Goal: Task Accomplishment & Management: Use online tool/utility

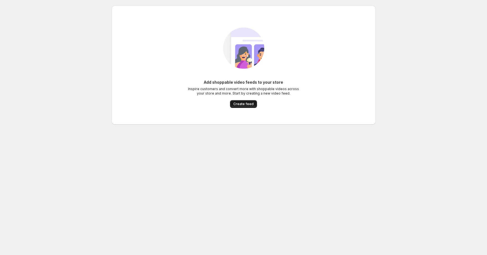
click at [240, 103] on span "Create feed" at bounding box center [244, 104] width 20 height 4
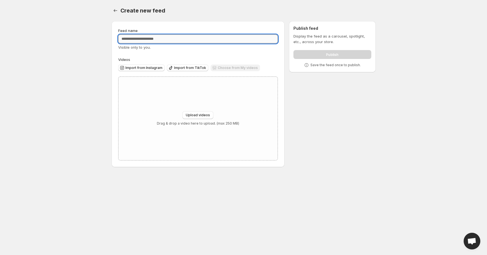
click at [143, 38] on input "Feed name" at bounding box center [198, 39] width 160 height 9
click at [144, 68] on span "Import from Instagram" at bounding box center [144, 68] width 37 height 4
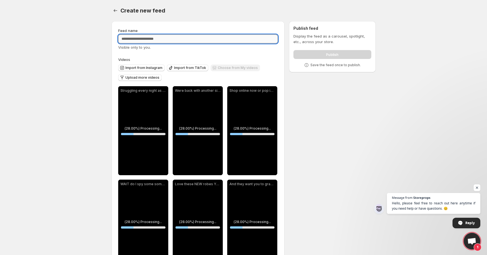
click at [158, 42] on input "Feed name" at bounding box center [198, 39] width 160 height 9
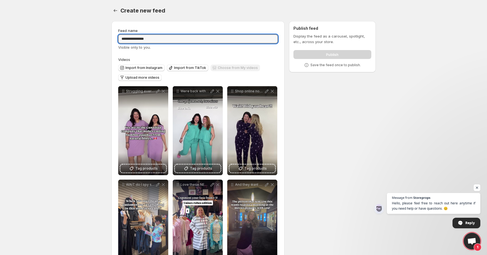
type input "**********"
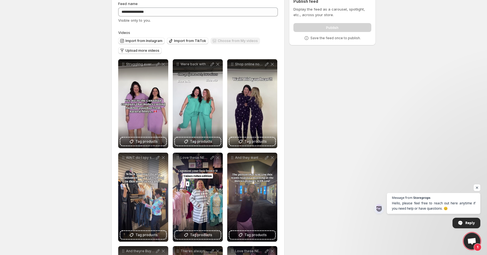
scroll to position [36, 0]
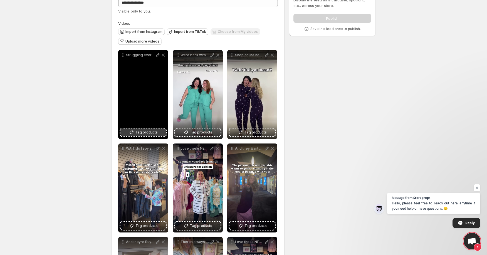
click at [144, 134] on span "Tag products" at bounding box center [147, 133] width 22 height 6
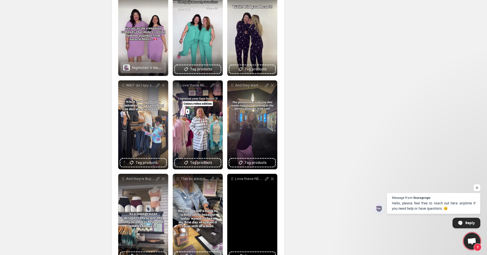
scroll to position [0, 0]
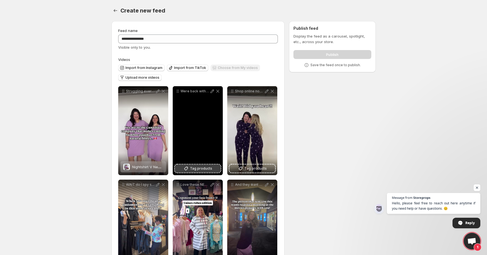
click at [190, 168] on button "Tag products" at bounding box center [198, 169] width 46 height 8
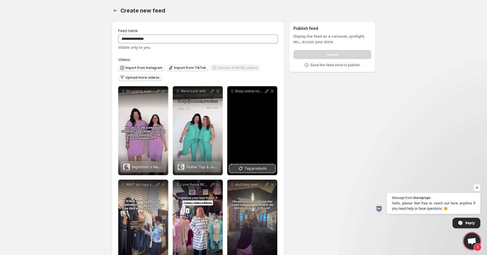
click at [244, 167] on icon at bounding box center [241, 169] width 6 height 6
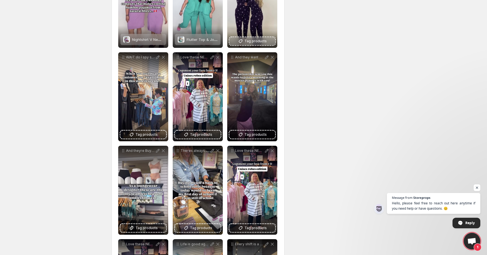
scroll to position [151, 0]
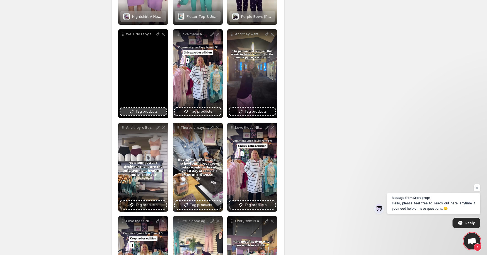
click at [142, 110] on span "Tag products" at bounding box center [147, 112] width 22 height 6
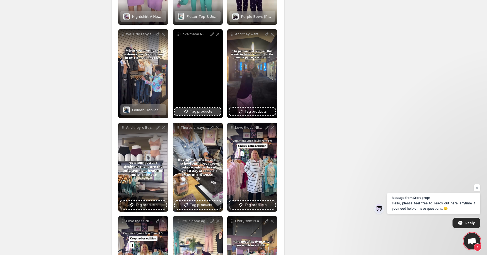
click at [199, 112] on span "Tag products" at bounding box center [201, 112] width 22 height 6
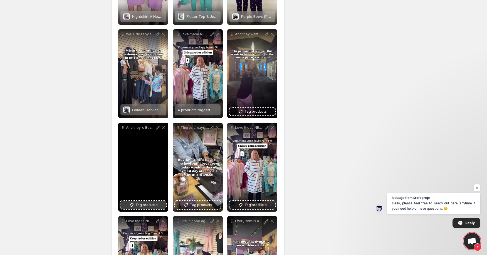
click at [139, 208] on button "Tag products" at bounding box center [144, 205] width 46 height 8
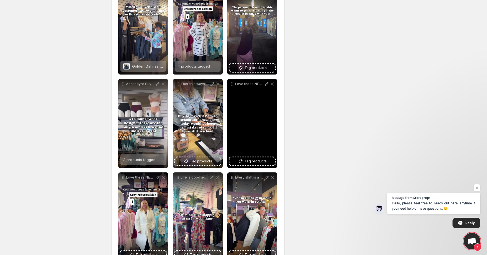
scroll to position [195, 0]
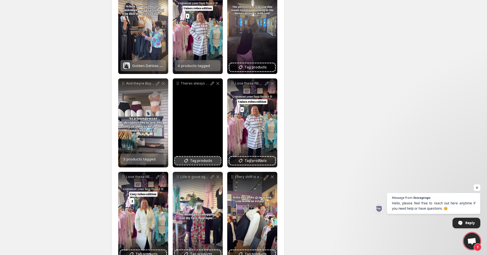
click at [199, 160] on span "Tag products" at bounding box center [201, 161] width 22 height 6
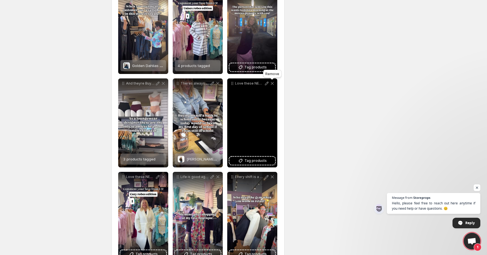
click at [274, 83] on icon at bounding box center [273, 84] width 6 height 6
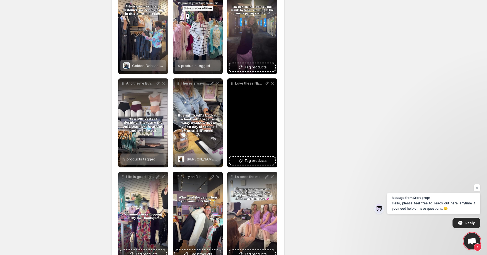
scroll to position [214, 0]
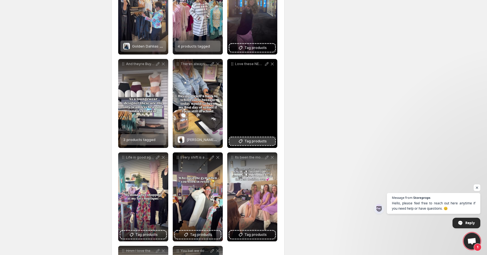
click at [248, 141] on span "Tag products" at bounding box center [256, 142] width 22 height 6
click at [259, 144] on span "Tag products" at bounding box center [256, 142] width 22 height 6
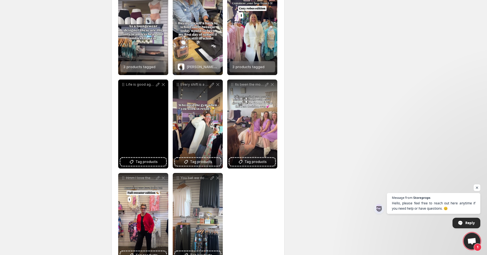
scroll to position [288, 0]
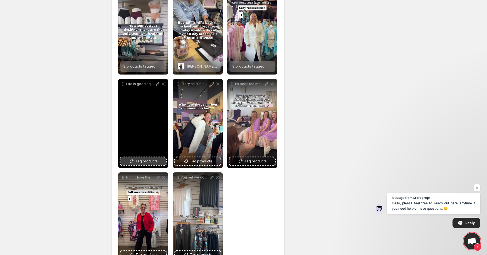
click at [141, 162] on span "Tag products" at bounding box center [147, 162] width 22 height 6
click at [148, 163] on span "Tag products" at bounding box center [147, 162] width 22 height 6
click at [145, 161] on span "Tag products" at bounding box center [147, 162] width 22 height 6
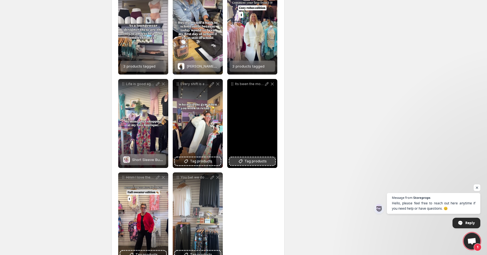
click at [261, 162] on span "Tag products" at bounding box center [256, 162] width 22 height 6
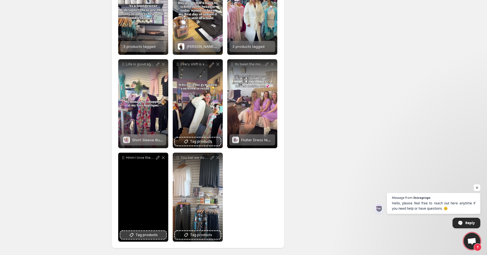
click at [146, 235] on span "Tag products" at bounding box center [147, 235] width 22 height 6
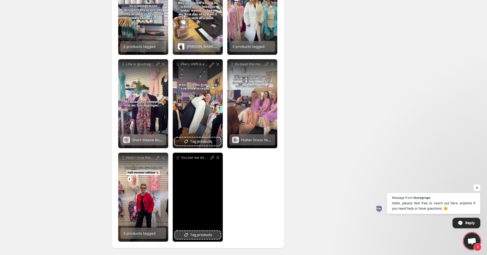
click at [193, 235] on span "Tag products" at bounding box center [201, 235] width 22 height 6
click at [195, 237] on span "Tag products" at bounding box center [201, 235] width 22 height 6
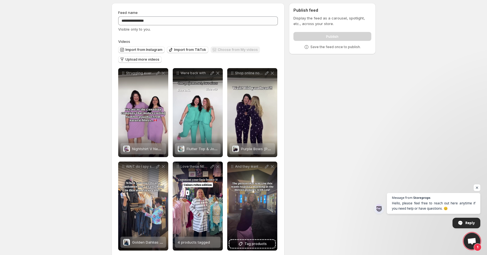
scroll to position [0, 0]
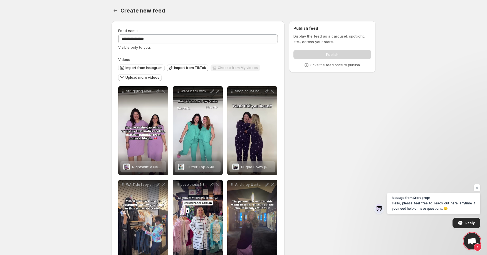
click at [334, 70] on div "Publish feed Display the feed as a carousel, spotlight, etc., across your store…" at bounding box center [332, 46] width 87 height 51
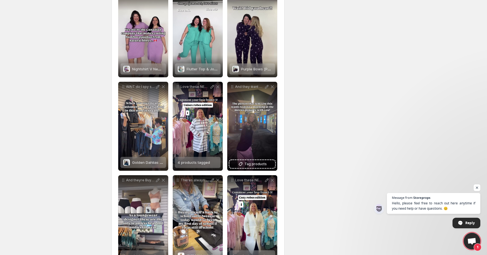
scroll to position [190, 0]
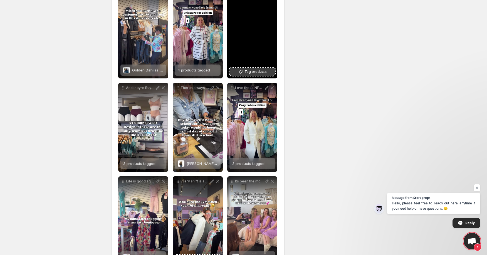
click at [265, 71] on span "Tag products" at bounding box center [256, 72] width 22 height 6
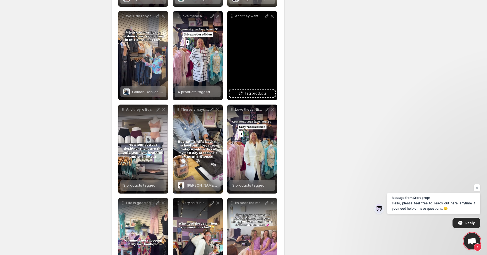
scroll to position [164, 0]
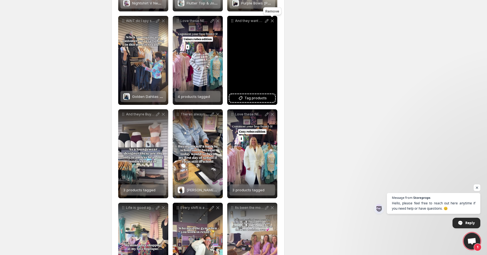
click at [272, 21] on icon at bounding box center [272, 20] width 3 height 3
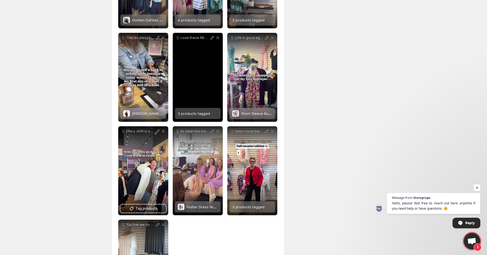
scroll to position [279, 0]
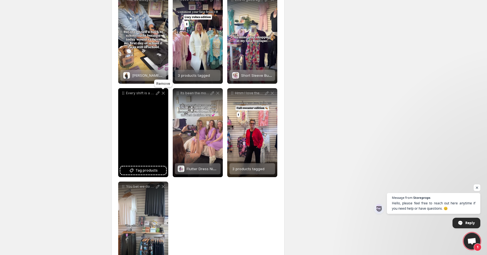
click at [164, 92] on icon at bounding box center [164, 93] width 6 height 6
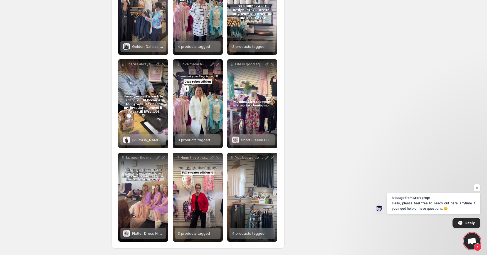
click at [340, 82] on div "**********" at bounding box center [241, 29] width 269 height 453
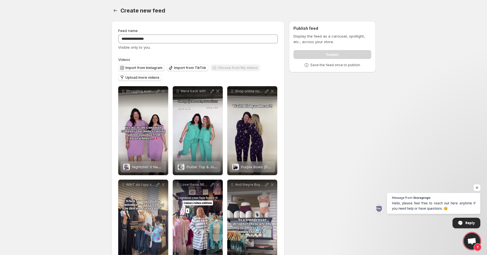
click at [404, 70] on body "**********" at bounding box center [243, 127] width 487 height 255
click at [219, 32] on div "Feed name" at bounding box center [198, 31] width 160 height 6
click at [219, 39] on input "**********" at bounding box center [198, 39] width 160 height 9
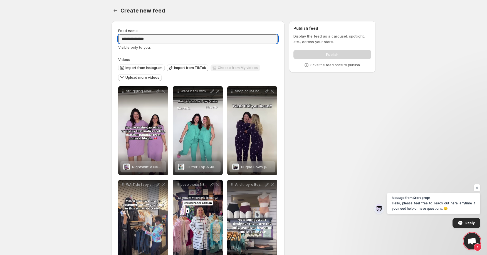
click at [192, 50] on div "Visible only to you." at bounding box center [198, 48] width 160 height 6
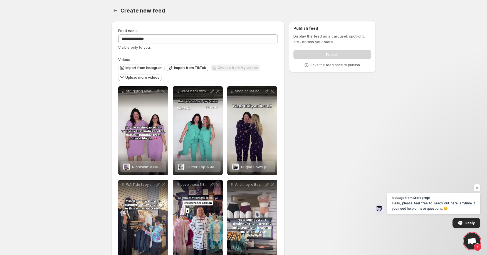
click at [398, 33] on body "**********" at bounding box center [243, 127] width 487 height 255
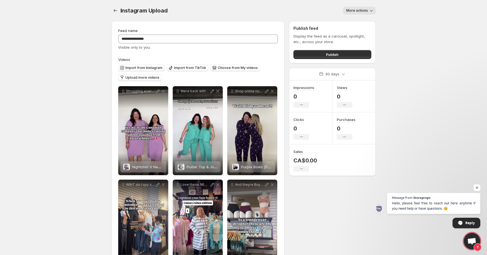
click at [407, 84] on body "**********" at bounding box center [243, 127] width 487 height 255
click at [369, 10] on icon "button" at bounding box center [372, 11] width 6 height 6
click at [399, 48] on body "**********" at bounding box center [243, 127] width 487 height 255
click at [352, 55] on button "Publish" at bounding box center [333, 54] width 78 height 9
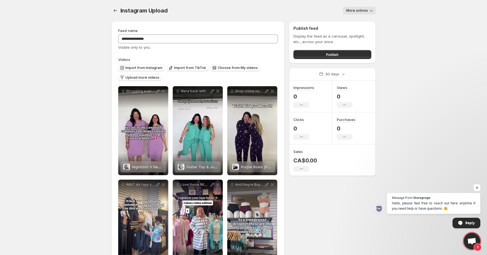
click at [391, 132] on body "**********" at bounding box center [243, 127] width 487 height 255
click at [116, 11] on icon "Settings" at bounding box center [116, 11] width 6 height 6
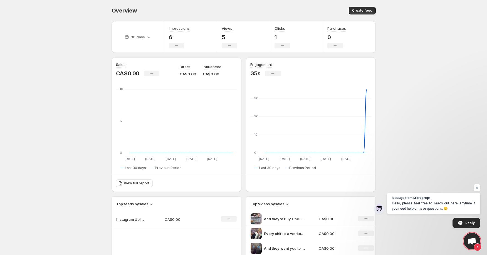
click at [430, 67] on body "Home Feeds Videos Subscription Settings Overview. This page is ready Overview C…" at bounding box center [243, 127] width 487 height 255
